Goal: Information Seeking & Learning: Learn about a topic

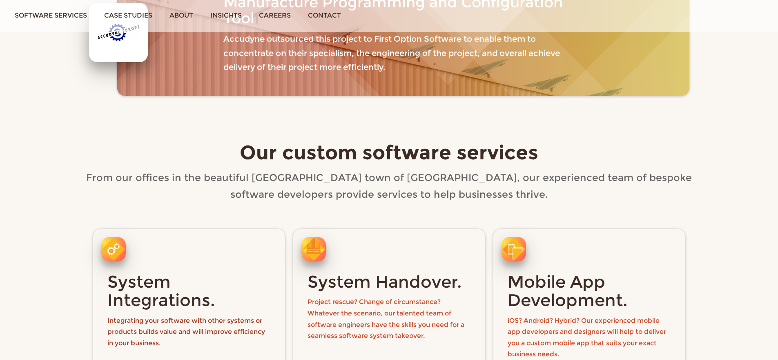
scroll to position [838, 0]
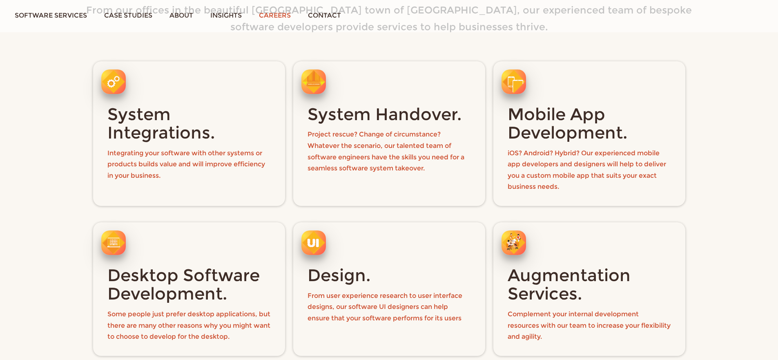
click at [274, 16] on link "Careers" at bounding box center [274, 15] width 49 height 31
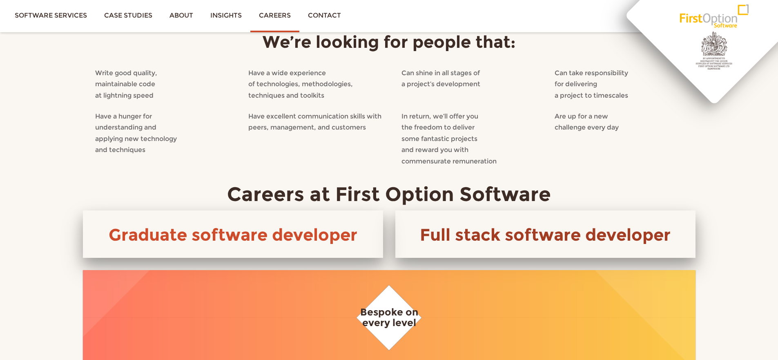
scroll to position [270, 0]
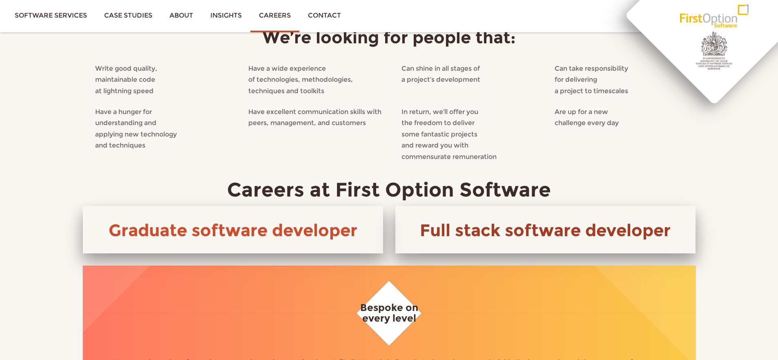
click at [612, 220] on link "Full stack software developer" at bounding box center [545, 230] width 251 height 20
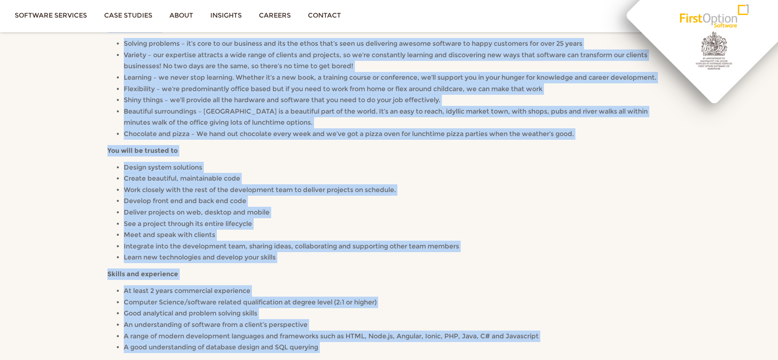
scroll to position [325, 0]
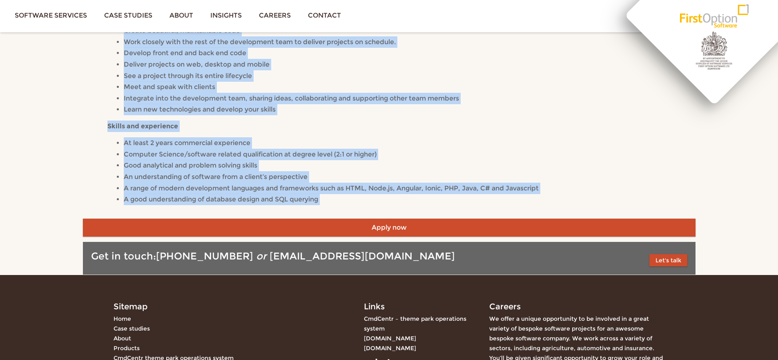
drag, startPoint x: 335, startPoint y: 96, endPoint x: 399, endPoint y: 205, distance: 126.3
copy div "Loremips Dolorsita - cons £57854 Ad’el seddoei te incidid u lab etdolo ma ali e…"
click at [290, 116] on div "We’re looking to welcome a new member to our team of talented developers to hel…" at bounding box center [389, 19] width 564 height 370
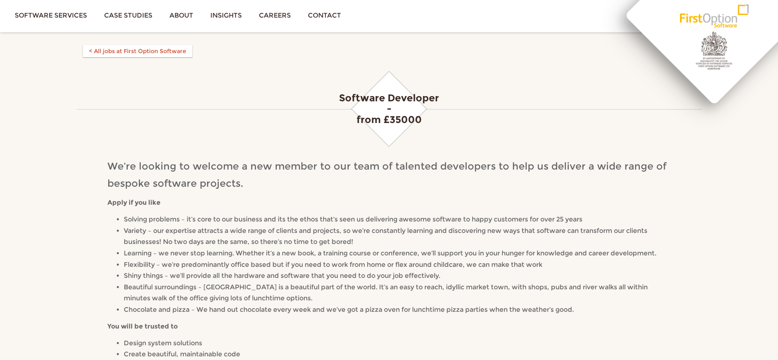
scroll to position [0, 0]
